Goal: Find contact information: Find contact information

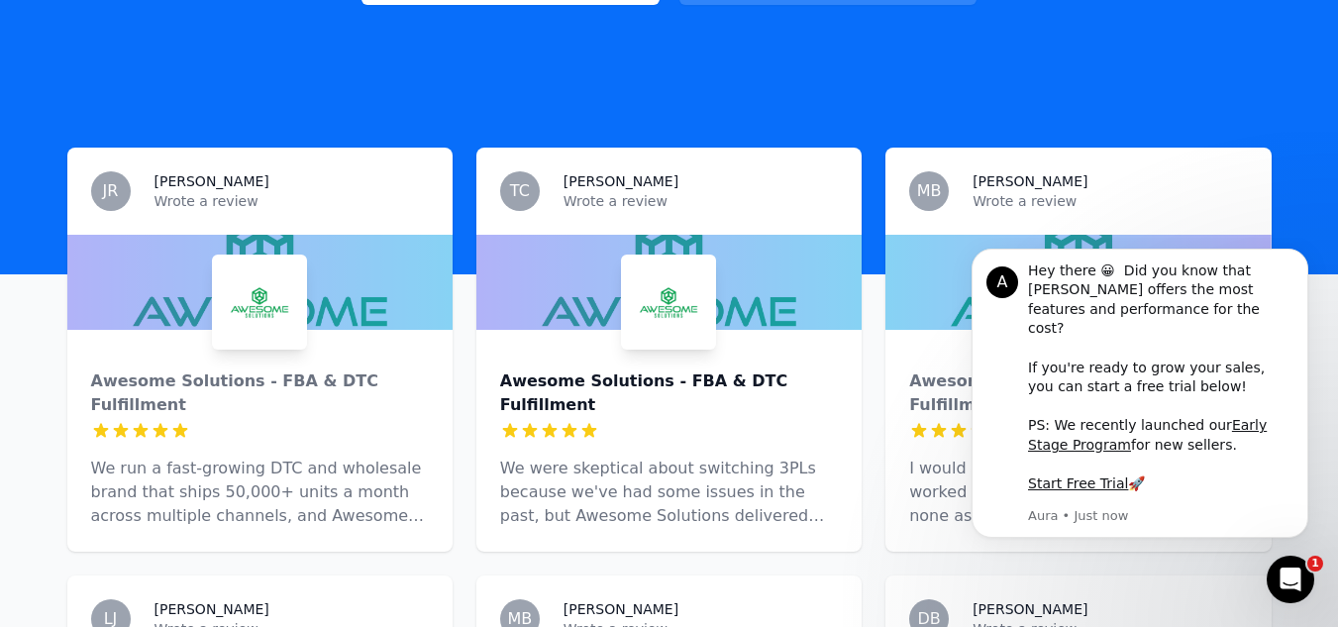
click at [651, 370] on div "Awesome Solutions - FBA & DTC Fulfillment" at bounding box center [669, 394] width 338 height 48
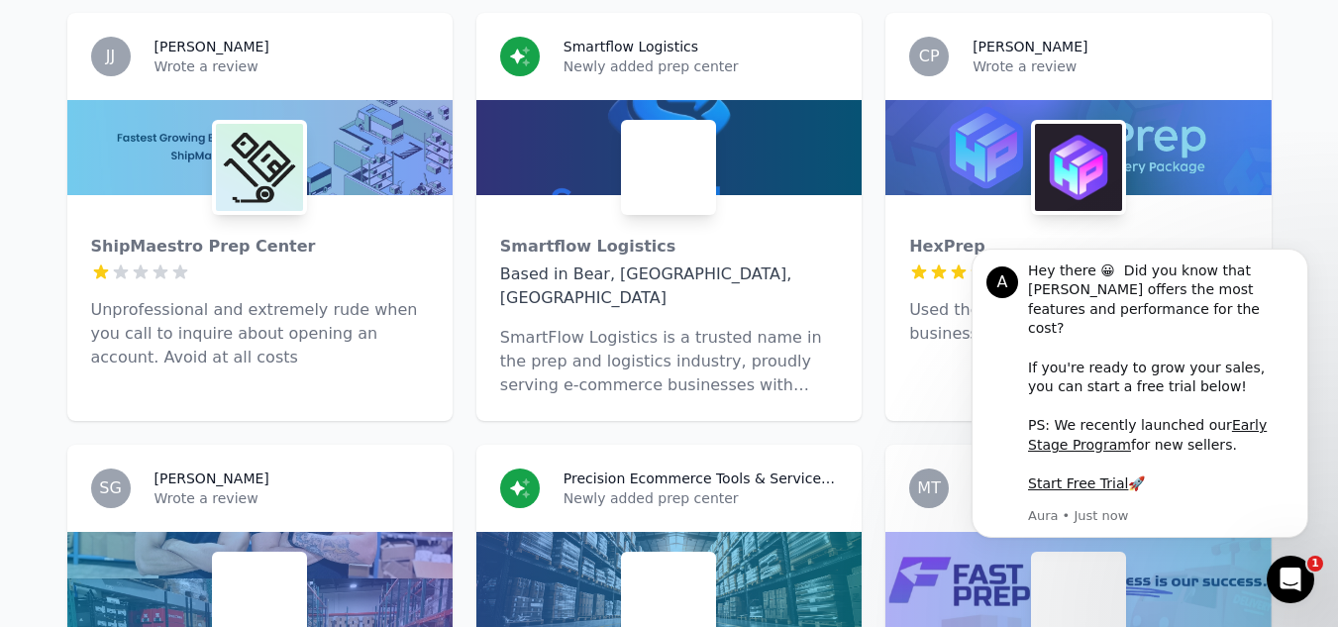
scroll to position [5470, 0]
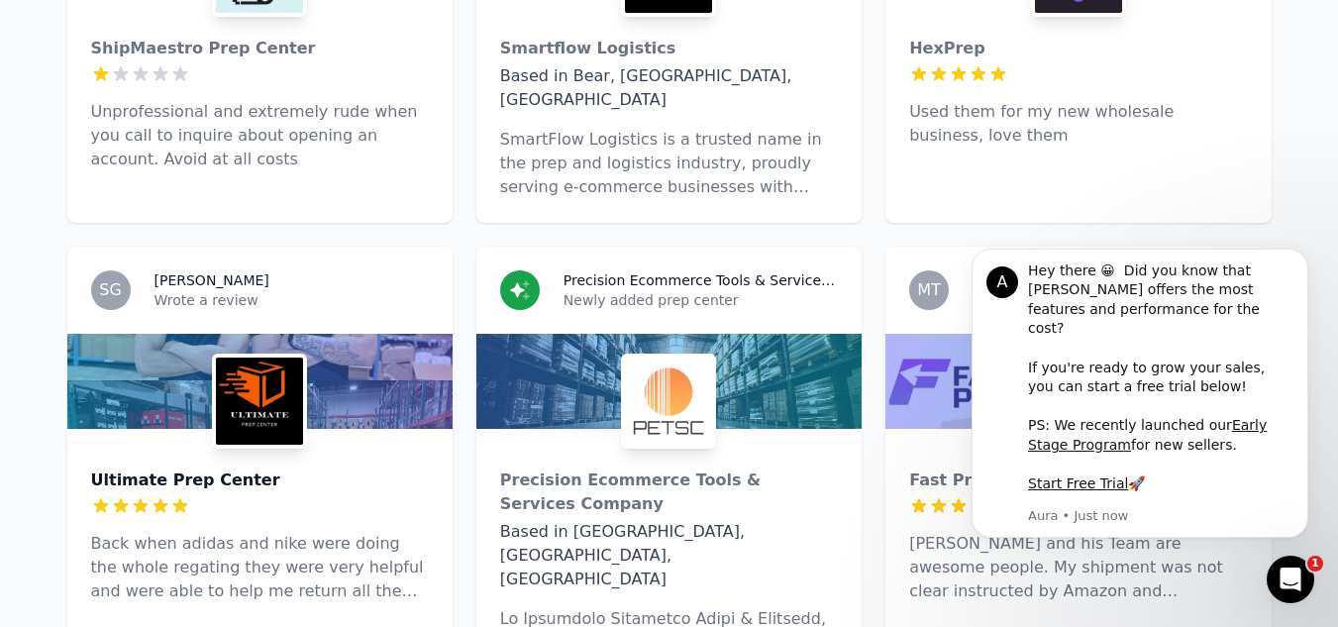
click at [175, 469] on div "Ultimate Prep Center" at bounding box center [260, 481] width 338 height 24
click at [1299, 260] on icon "Dismiss notification" at bounding box center [1303, 254] width 11 height 11
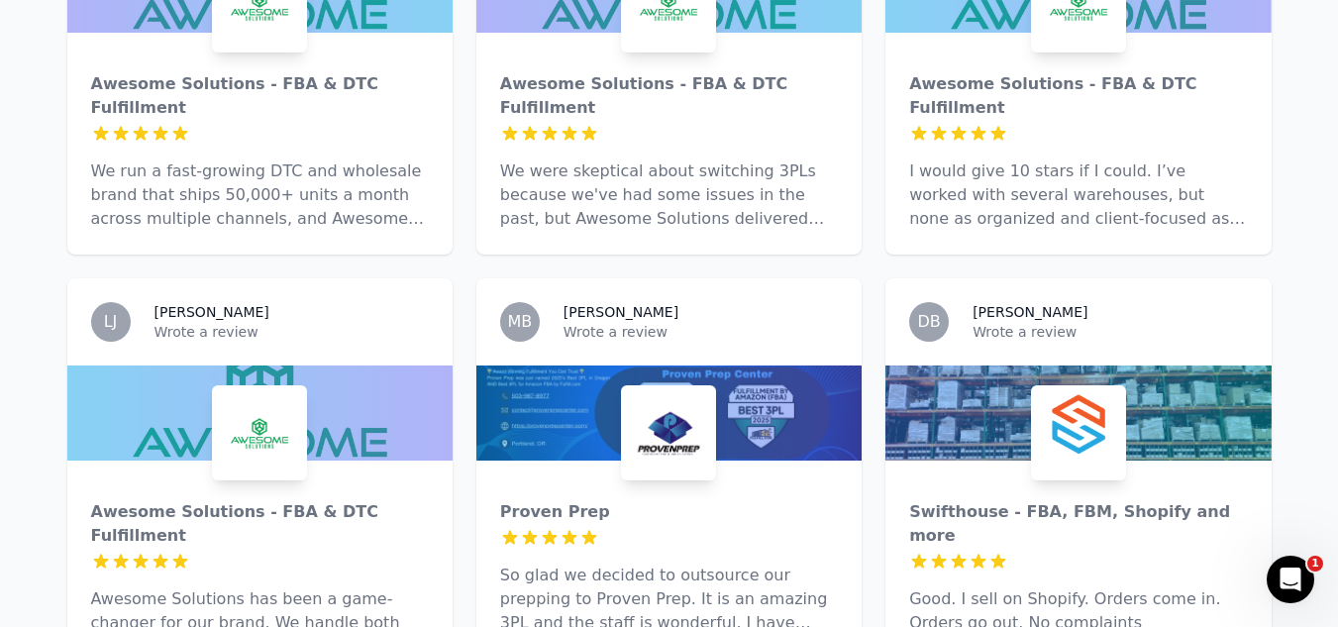
scroll to position [912, 0]
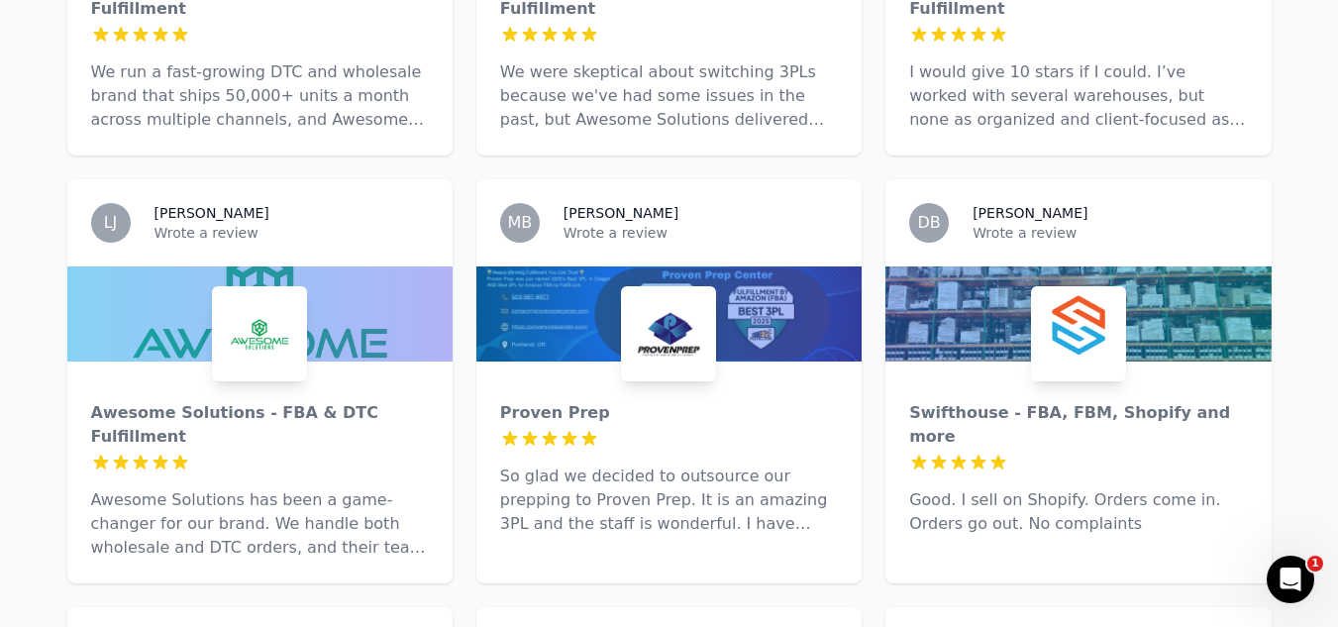
click at [595, 465] on p "So glad we decided to outsource our prepping to Proven Prep. It is an amazing 3…" at bounding box center [669, 500] width 338 height 71
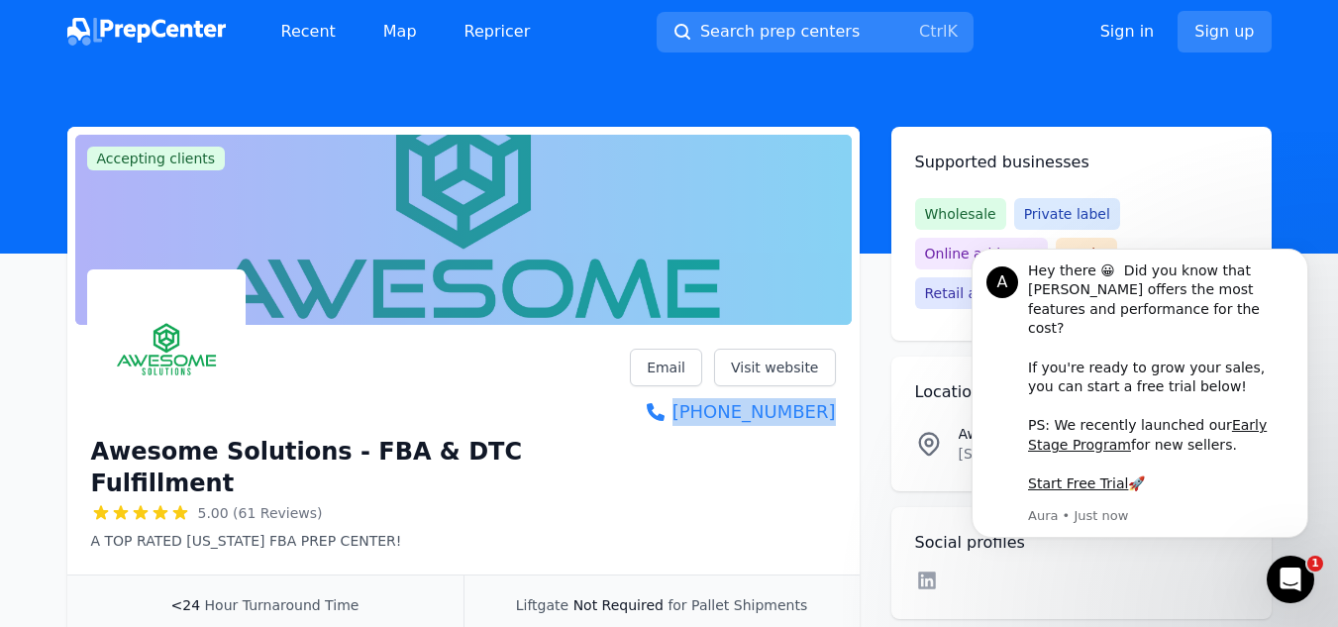
drag, startPoint x: 854, startPoint y: 401, endPoint x: 836, endPoint y: 435, distance: 38.1
click at [836, 435] on div "Awesome Solutions - FBA & DTC Fulfillment 5.00 (61 Reviews) A TOP RATED NEW JER…" at bounding box center [463, 454] width 793 height 242
copy link "(732) 910-4880"
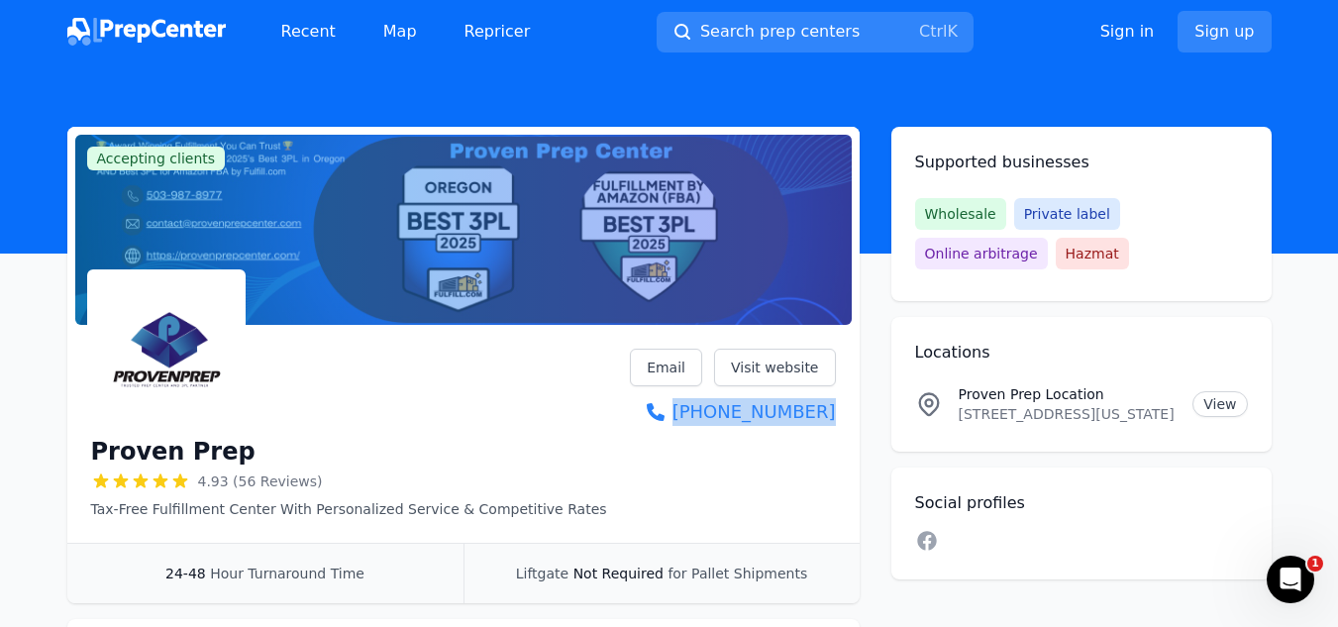
drag, startPoint x: 855, startPoint y: 412, endPoint x: 838, endPoint y: 421, distance: 19.1
click at [838, 421] on div "Proven Prep 4.93 (56 Reviews) Tax-Free Fulfillment Center With Personalized Ser…" at bounding box center [463, 438] width 793 height 210
copy link "(503) 987-8977"
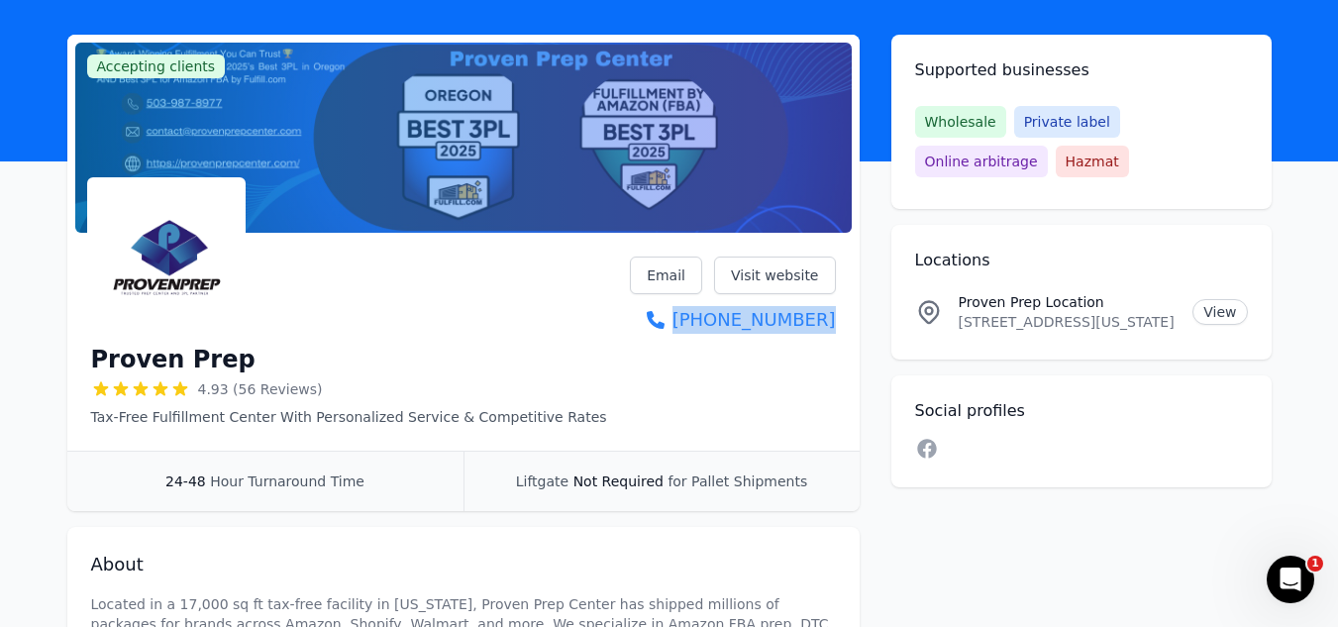
scroll to position [198, 0]
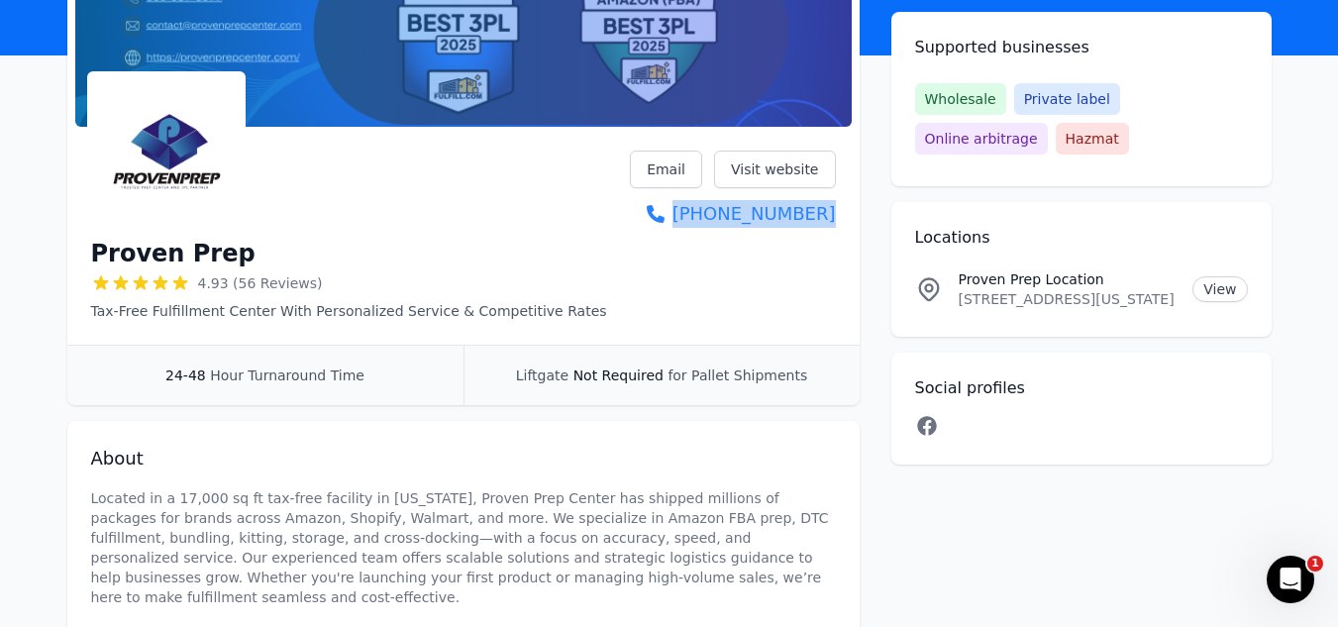
click at [921, 428] on icon at bounding box center [926, 425] width 19 height 19
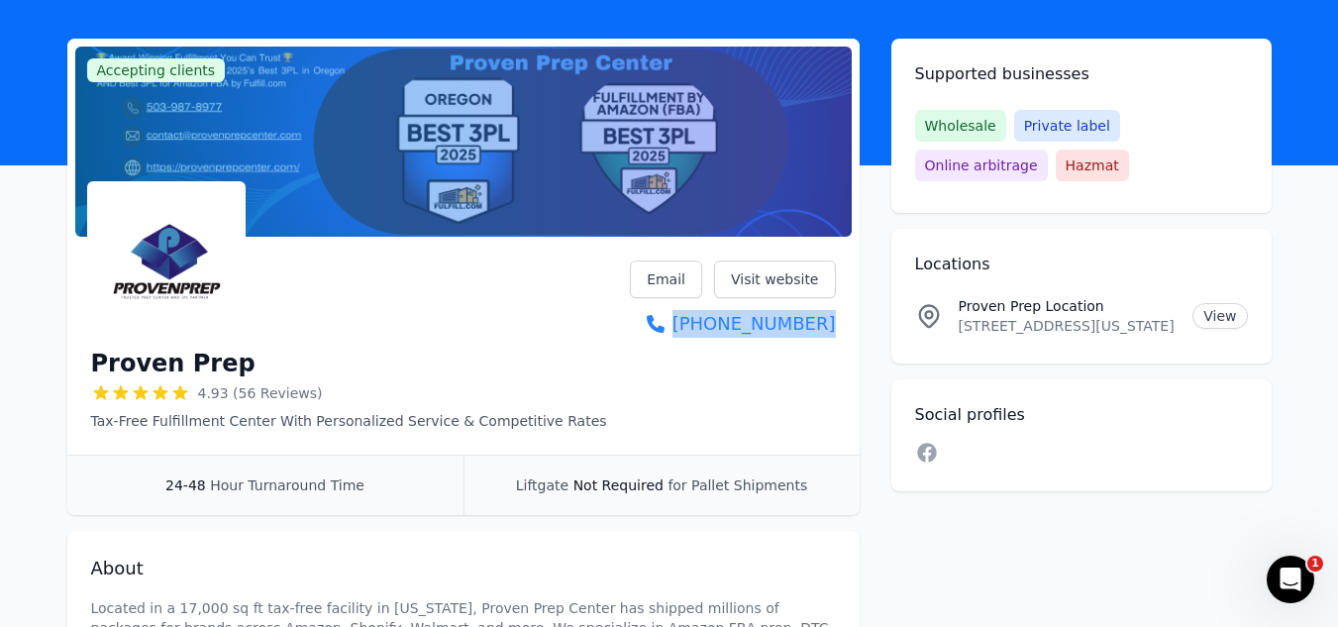
scroll to position [0, 0]
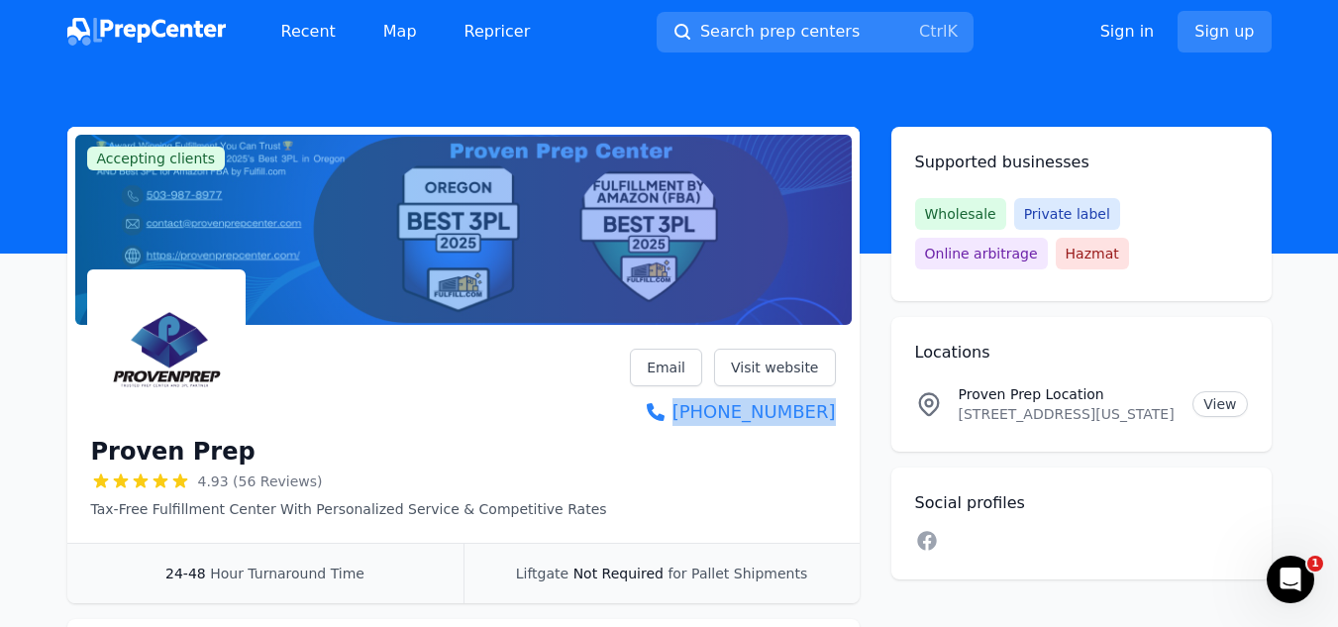
click at [998, 516] on div "Social profiles Linkedin Facebook Instagram Twitter YouTube" at bounding box center [1082, 524] width 380 height 112
click at [987, 497] on h2 "Social profiles" at bounding box center [1081, 503] width 333 height 24
click at [933, 543] on icon at bounding box center [926, 540] width 19 height 19
